Goal: Task Accomplishment & Management: Use online tool/utility

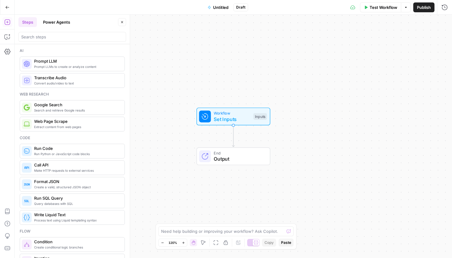
click at [8, 6] on icon "button" at bounding box center [7, 7] width 4 height 4
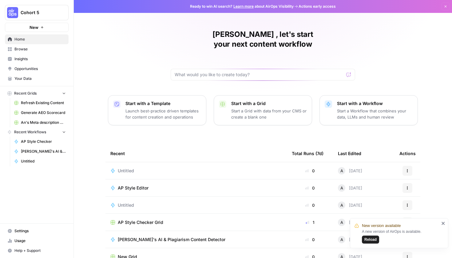
click at [144, 180] on td "AP Style Editor" at bounding box center [197, 188] width 182 height 17
click at [140, 185] on span "AP Style Editor" at bounding box center [133, 188] width 31 height 6
click at [25, 52] on link "Browse" at bounding box center [37, 49] width 64 height 10
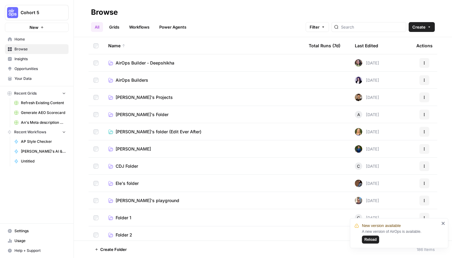
click at [144, 99] on span "[PERSON_NAME]'s Projects" at bounding box center [144, 97] width 57 height 6
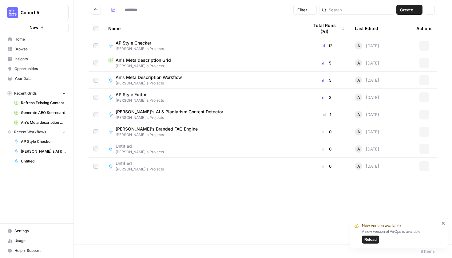
type input "**********"
click at [368, 242] on span "Reload" at bounding box center [371, 240] width 12 height 6
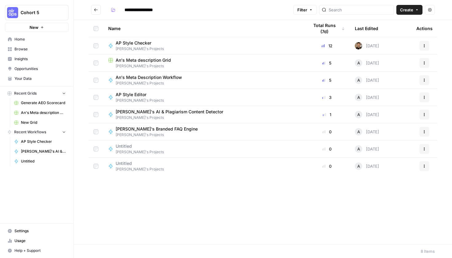
click at [172, 94] on div "AP Style Editor [PERSON_NAME]'s Projects" at bounding box center [203, 98] width 191 height 12
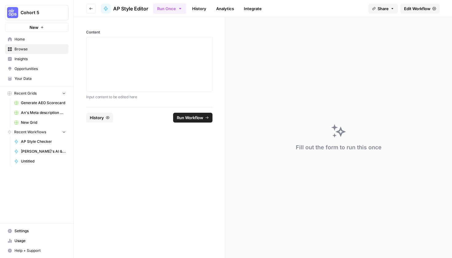
click at [422, 10] on span "Edit Workflow" at bounding box center [417, 9] width 26 height 6
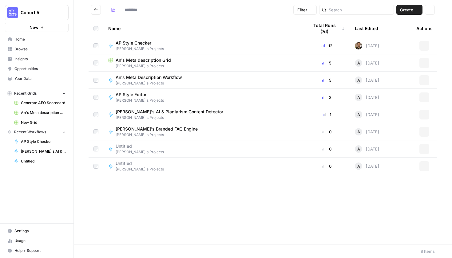
type input "**********"
click at [183, 47] on div "AP Style Checker [PERSON_NAME]'s Projects" at bounding box center [203, 46] width 191 height 12
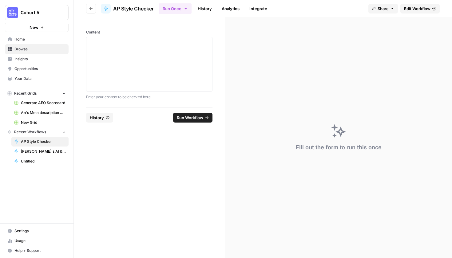
click at [426, 3] on header "Go back AP Style Checker Run Once History Analytics Integrate Share Edit Workfl…" at bounding box center [263, 8] width 378 height 17
click at [424, 6] on span "Edit Workflow" at bounding box center [417, 9] width 26 height 6
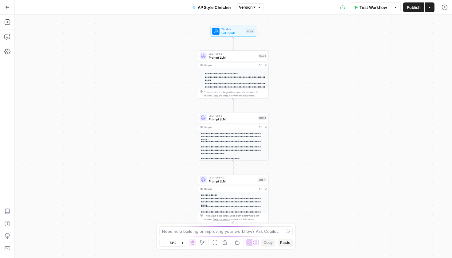
click at [371, 13] on div "Test Workflow Options Publish Actions Run History" at bounding box center [358, 7] width 189 height 14
click at [371, 5] on span "Test Workflow" at bounding box center [374, 7] width 28 height 6
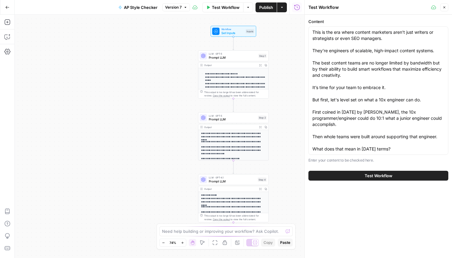
click at [401, 177] on button "Test Workflow" at bounding box center [379, 176] width 140 height 10
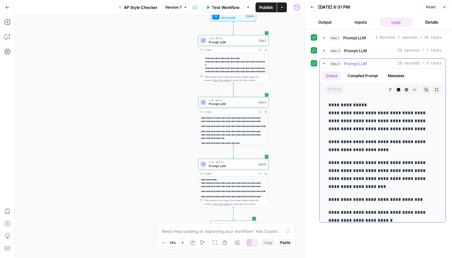
click at [409, 126] on p "**********" at bounding box center [383, 117] width 109 height 32
click at [370, 71] on button "Compiled Prompt" at bounding box center [363, 75] width 38 height 9
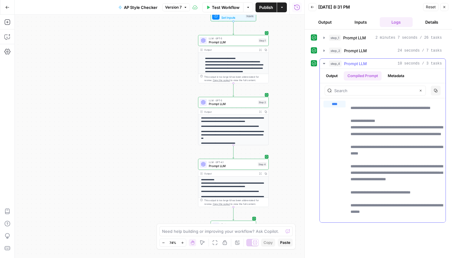
click at [337, 74] on button "Output" at bounding box center [331, 75] width 19 height 9
